Goal: Task Accomplishment & Management: Use online tool/utility

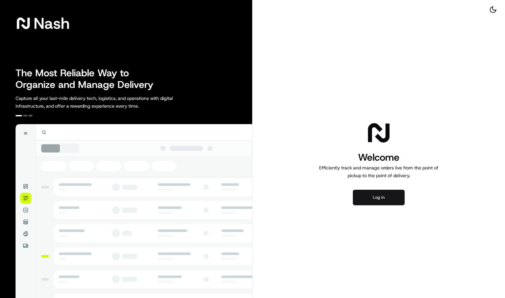
click at [372, 193] on button "Log in" at bounding box center [379, 198] width 52 height 16
